Goal: Answer question/provide support

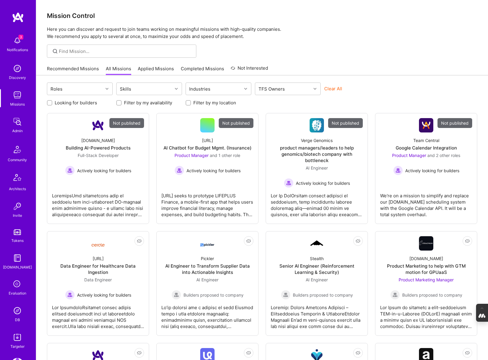
click at [16, 310] on img at bounding box center [17, 310] width 12 height 12
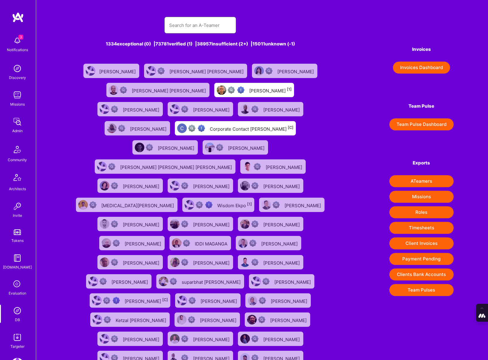
click at [190, 29] on input "text" at bounding box center [200, 25] width 62 height 15
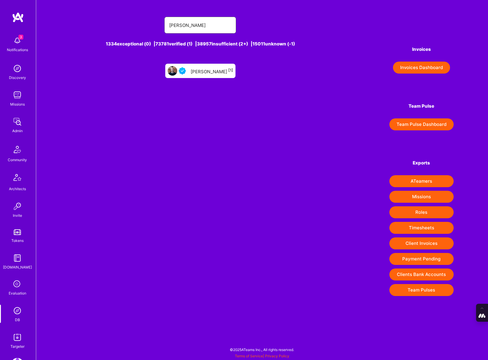
type input "[PERSON_NAME]"
click at [211, 75] on div "[PERSON_NAME] [1]" at bounding box center [200, 71] width 70 height 14
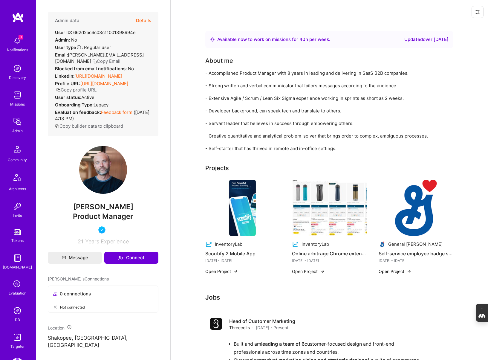
click at [144, 19] on button "Details" at bounding box center [143, 20] width 15 height 17
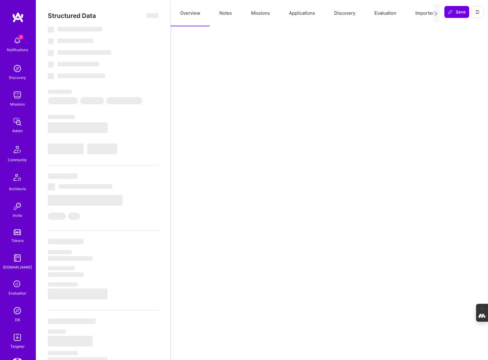
click at [384, 15] on button "Evaluation" at bounding box center [385, 13] width 41 height 26
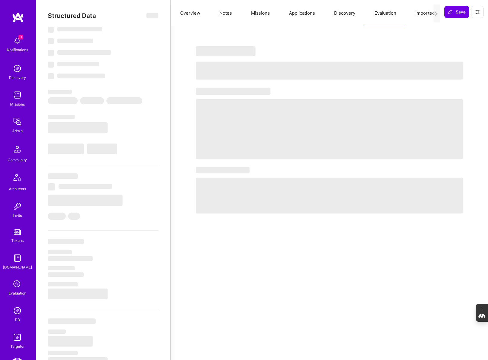
select select "Right Now"
select select "4"
select select "7"
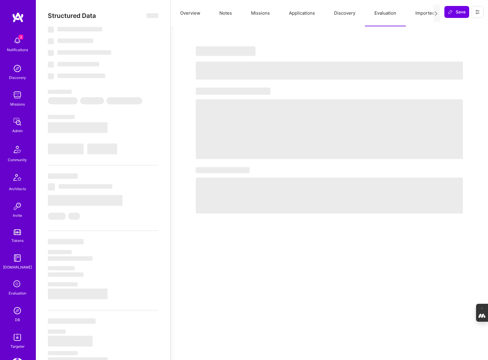
select select "US"
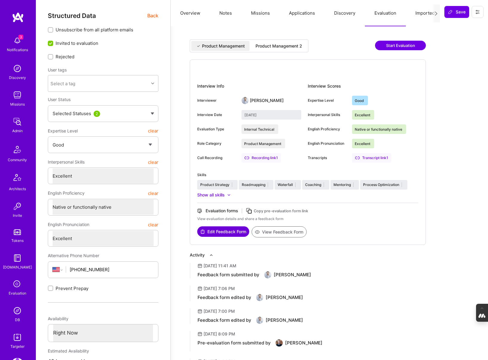
click at [251, 211] on icon at bounding box center [248, 210] width 7 height 7
click at [268, 45] on div "Product Management 2" at bounding box center [278, 46] width 47 height 6
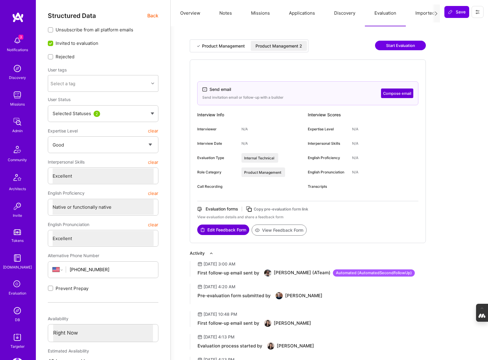
click at [250, 210] on icon at bounding box center [248, 208] width 7 height 7
click at [477, 9] on button at bounding box center [477, 12] width 12 height 12
click at [464, 26] on button "Login as Jon" at bounding box center [451, 25] width 63 height 15
